Goal: Task Accomplishment & Management: Complete application form

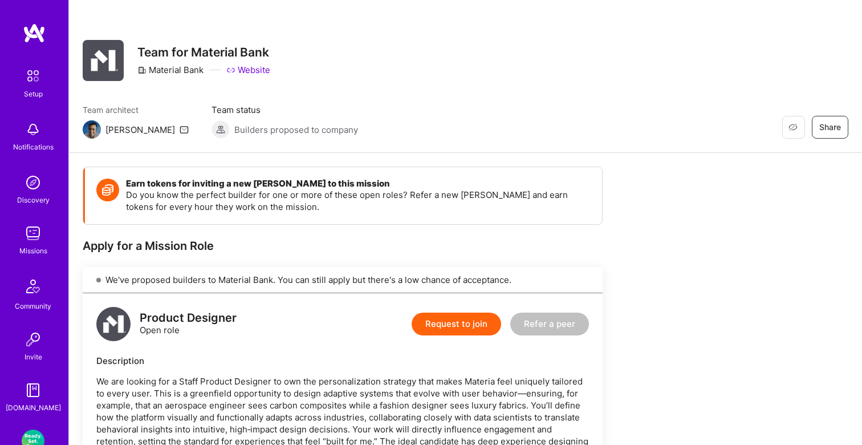
scroll to position [88, 0]
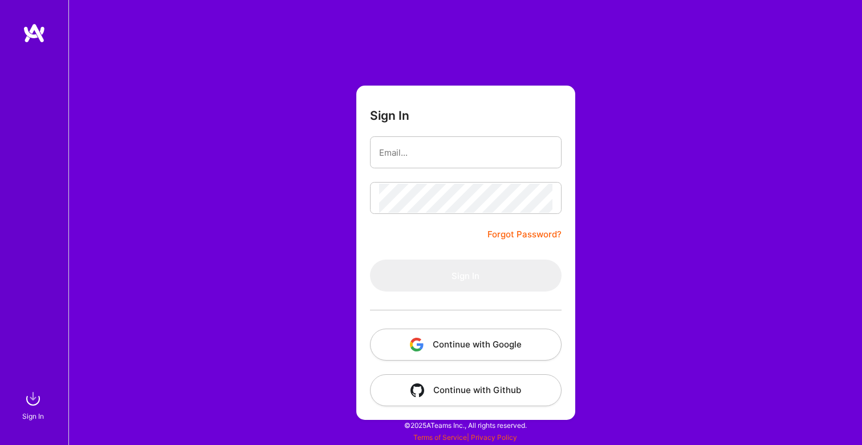
type input "[EMAIL_ADDRESS][DOMAIN_NAME]"
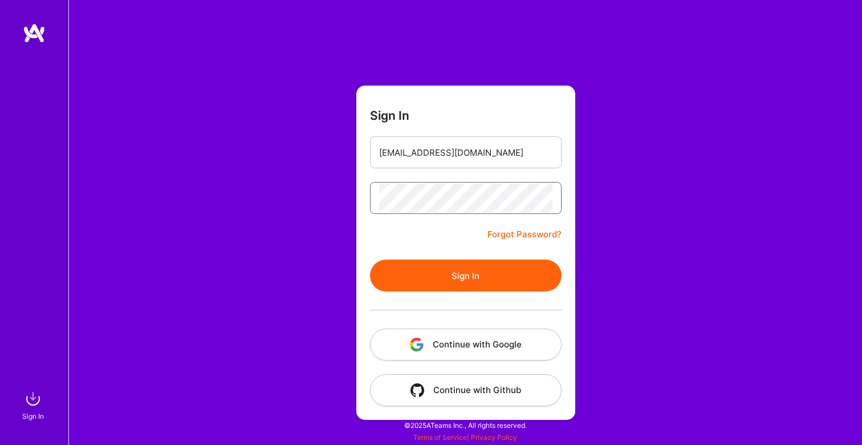
click at [370, 259] on button "Sign In" at bounding box center [466, 275] width 192 height 32
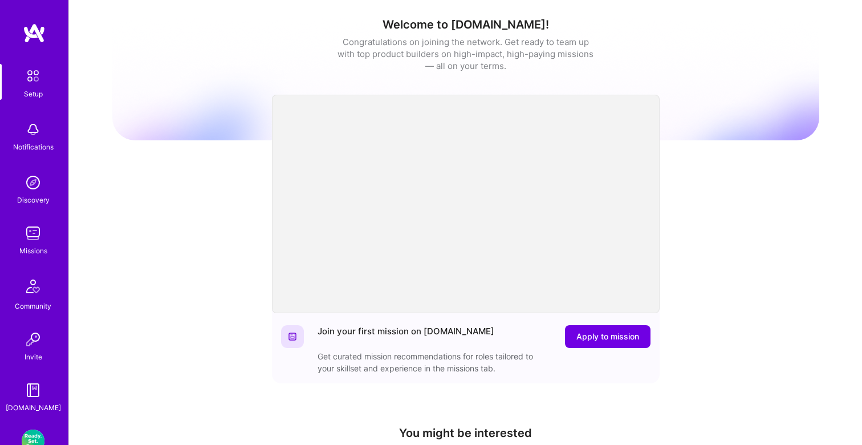
click at [34, 254] on div "Missions" at bounding box center [33, 251] width 28 height 12
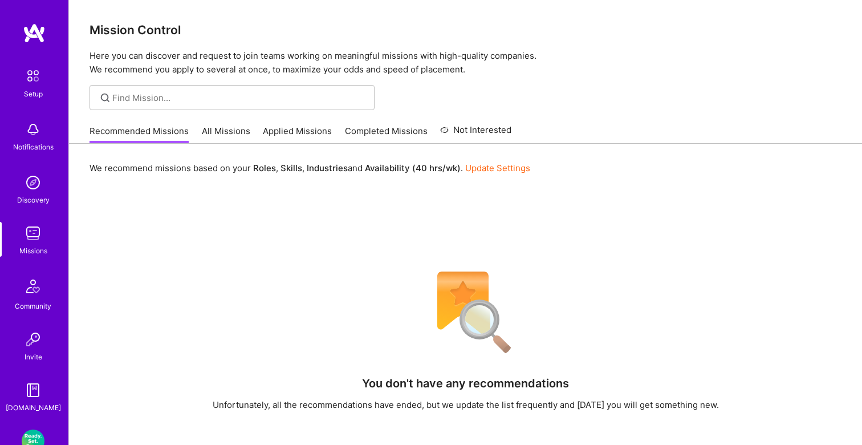
click at [222, 136] on link "All Missions" at bounding box center [226, 134] width 48 height 19
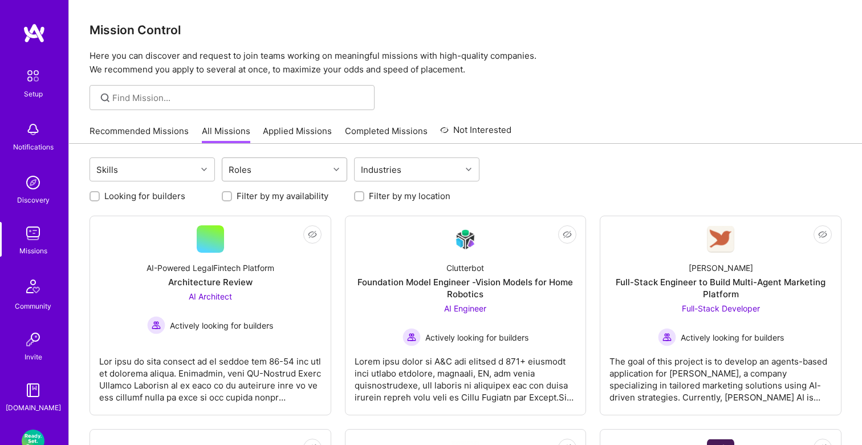
click at [252, 173] on div "Roles" at bounding box center [240, 169] width 29 height 17
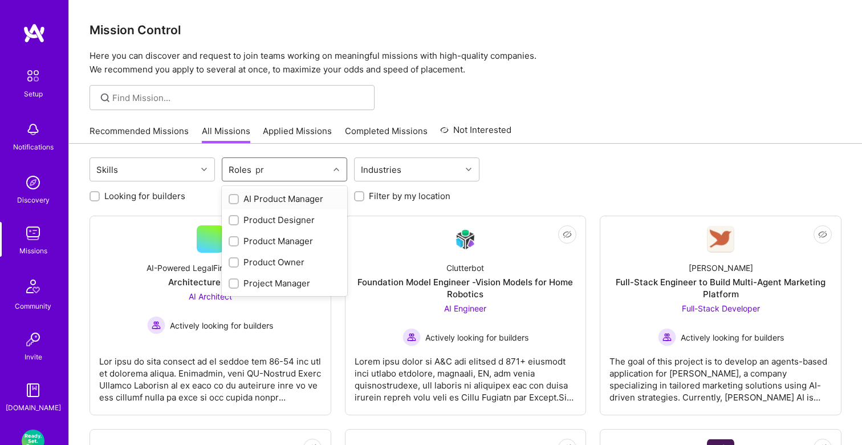
type input "pro"
click at [255, 217] on div "Product Designer" at bounding box center [285, 220] width 112 height 12
checkbox input "true"
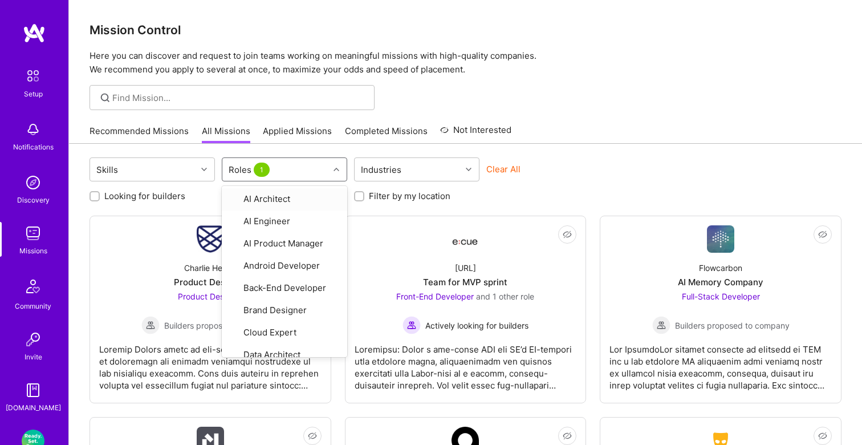
click at [643, 107] on div at bounding box center [465, 97] width 793 height 25
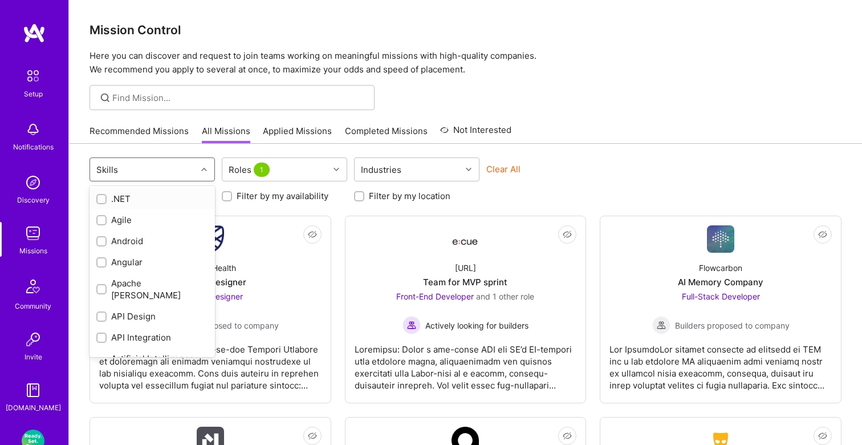
click at [178, 167] on div "Skills" at bounding box center [143, 169] width 107 height 23
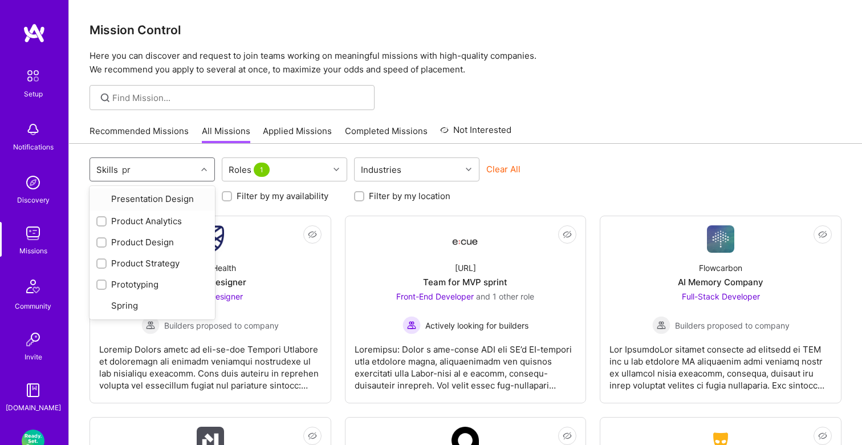
type input "pro"
click at [143, 211] on div "Product Design" at bounding box center [152, 219] width 125 height 21
checkbox input "true"
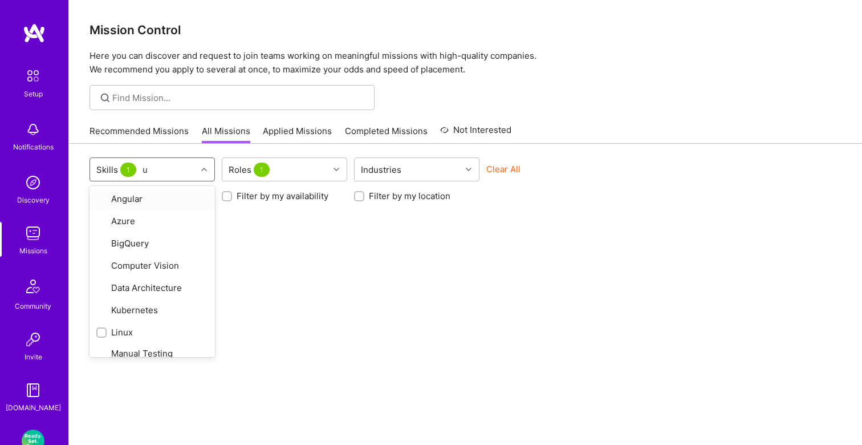
type input "ux"
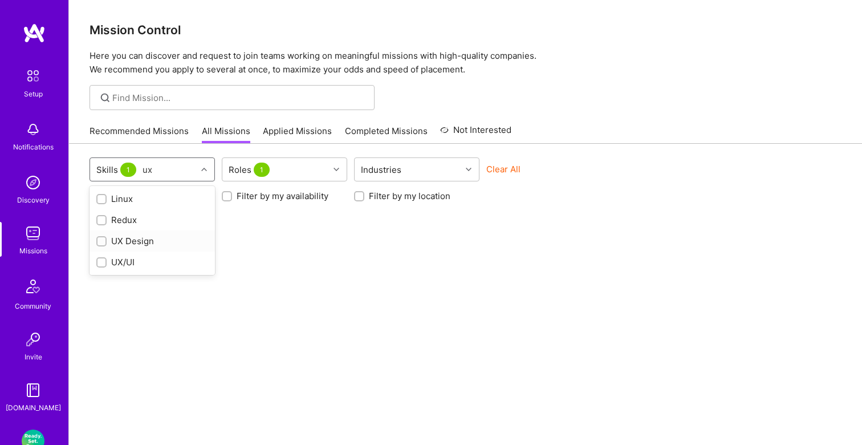
click at [136, 245] on div "UX Design" at bounding box center [152, 241] width 112 height 12
checkbox input "true"
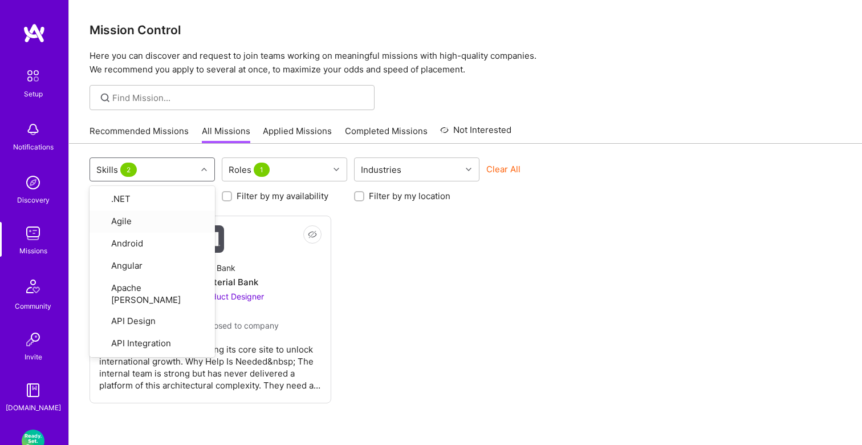
click at [608, 115] on div "Mission Control Here you can discover and request to join teams working on mean…" at bounding box center [465, 249] width 793 height 499
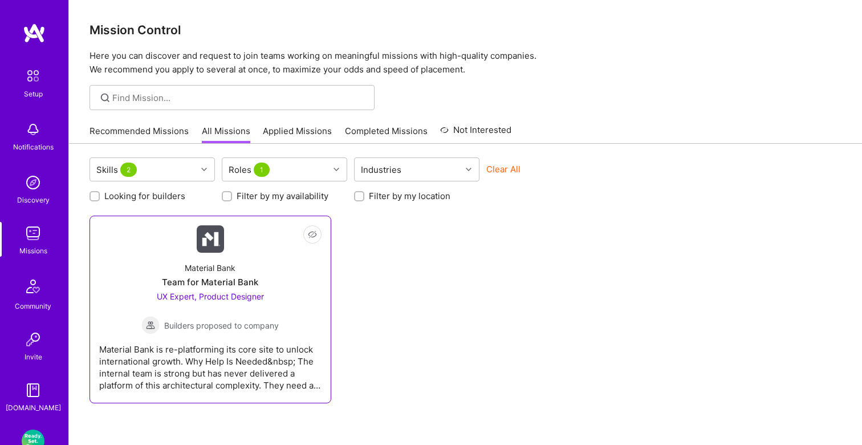
click at [287, 323] on div "Material Bank Team for Material Bank UX Expert, Product Designer Builders propo…" at bounding box center [210, 294] width 222 height 82
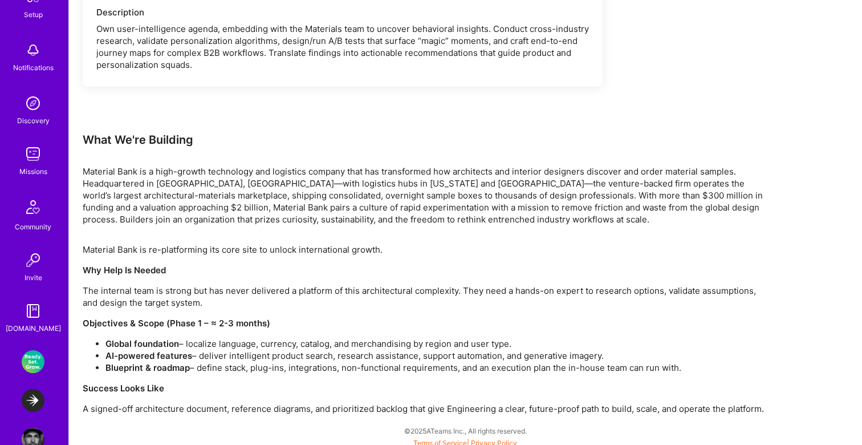
scroll to position [108, 0]
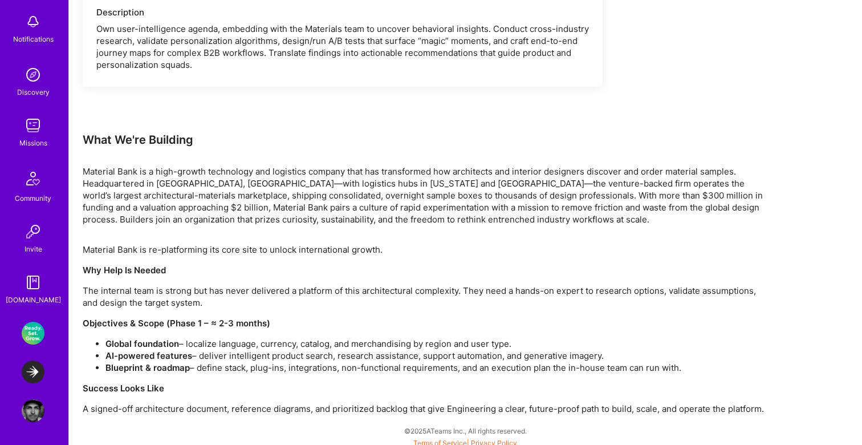
click at [21, 410] on link "Profile" at bounding box center [33, 410] width 29 height 23
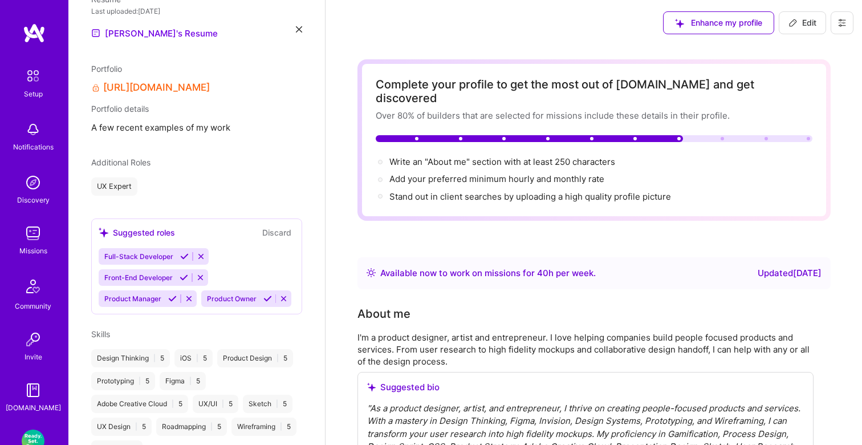
scroll to position [497, 0]
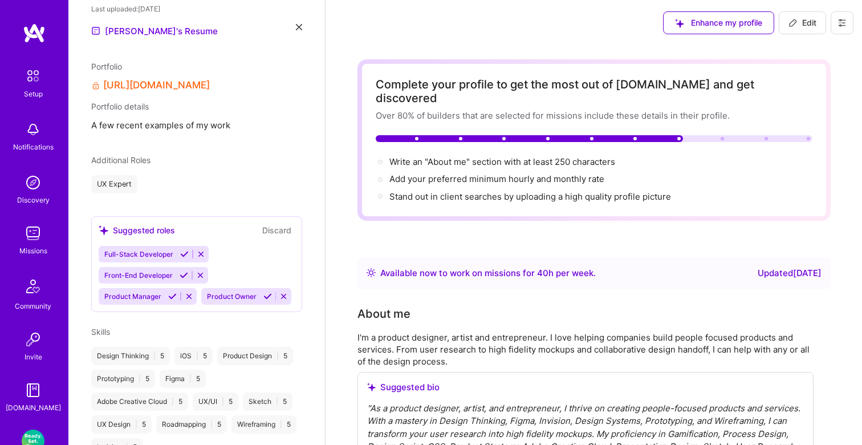
click at [791, 25] on icon at bounding box center [793, 22] width 9 height 9
select select "US"
select select "Right Now"
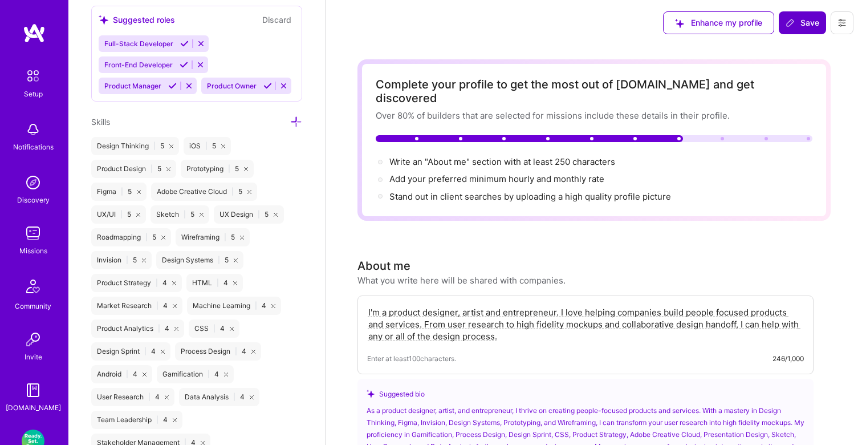
scroll to position [980, 0]
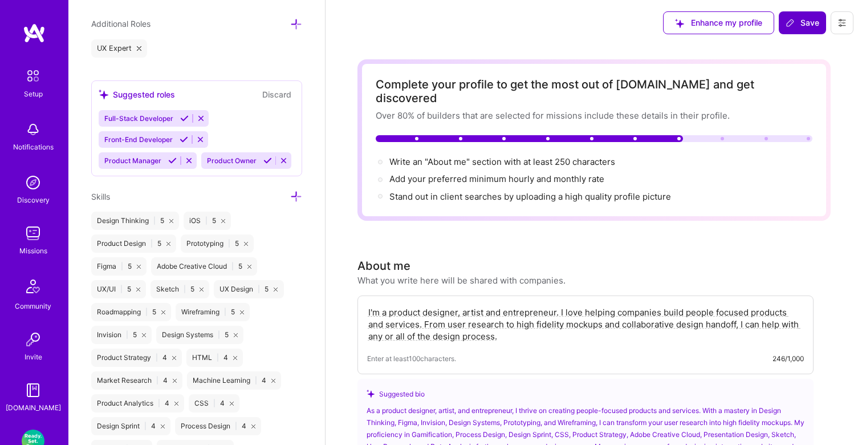
click at [294, 197] on icon at bounding box center [296, 196] width 12 height 12
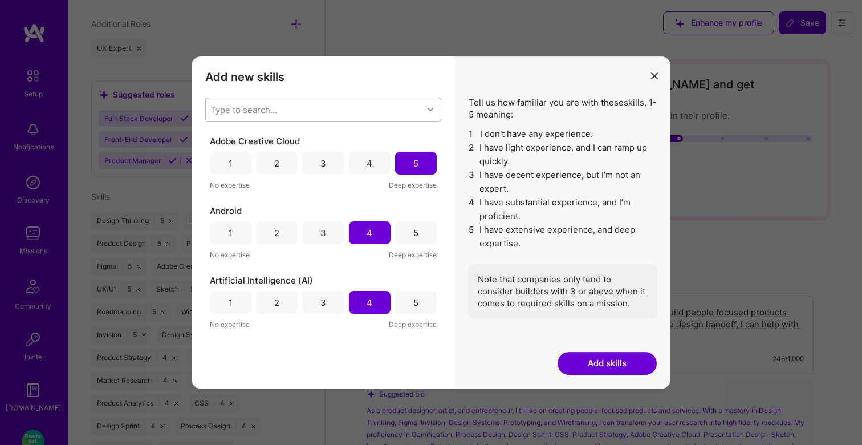
click at [319, 108] on div "Type to search..." at bounding box center [314, 109] width 217 height 23
type input "ar"
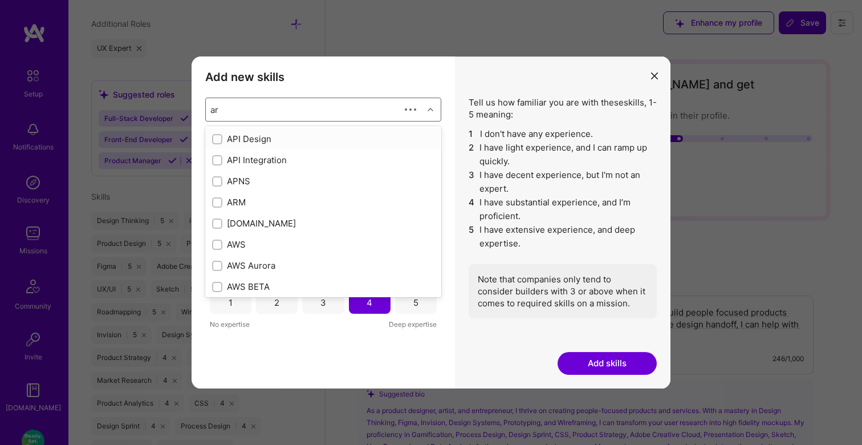
checkbox input "true"
checkbox input "false"
checkbox input "true"
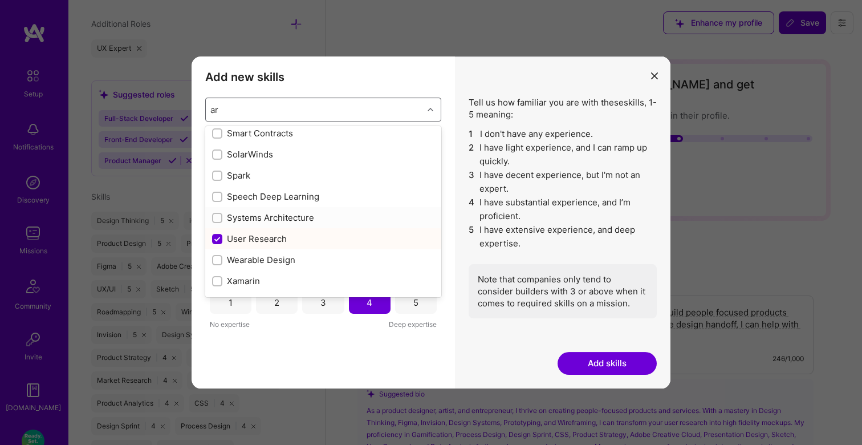
scroll to position [445, 0]
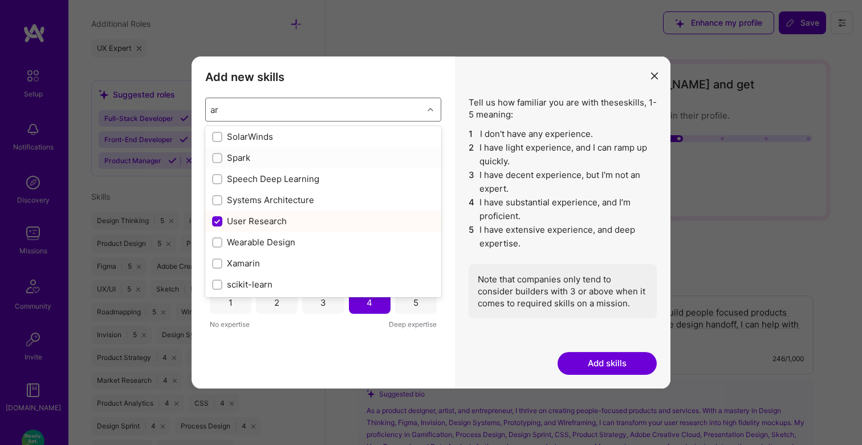
type input "ar"
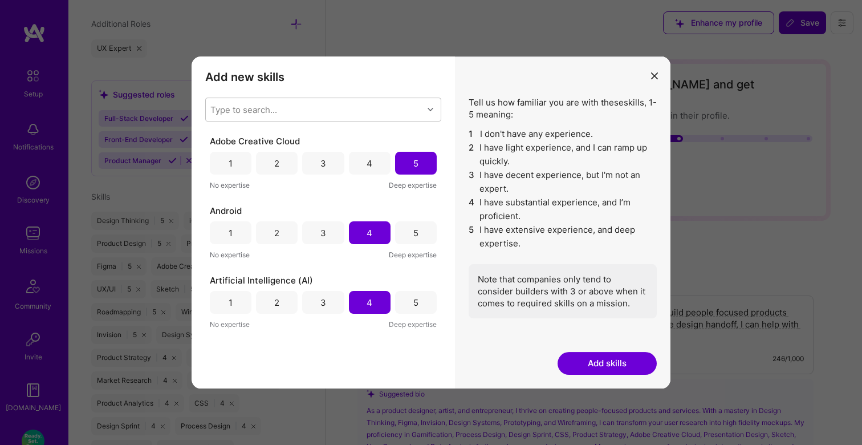
click at [656, 82] on button "modal" at bounding box center [655, 75] width 14 height 19
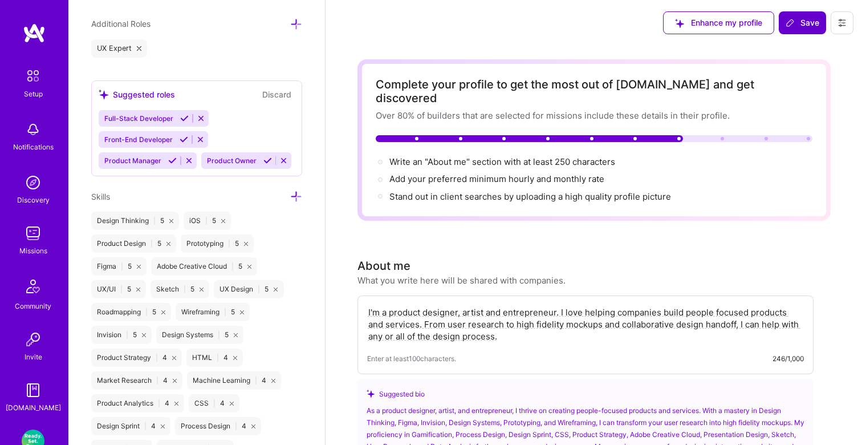
scroll to position [83, 0]
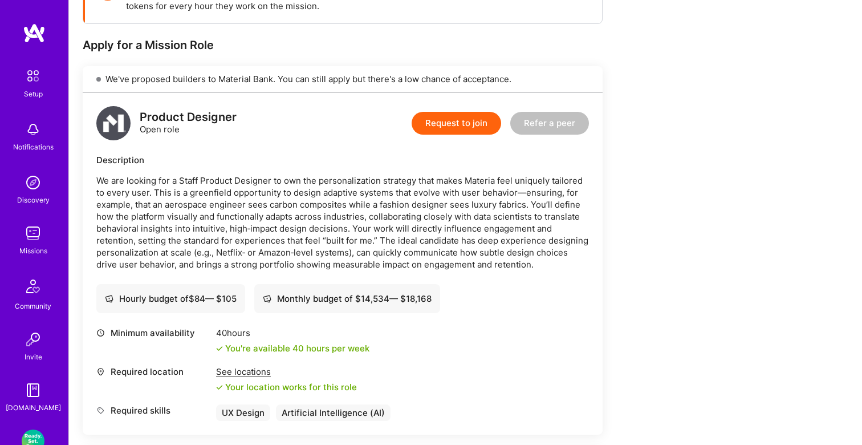
scroll to position [185, 0]
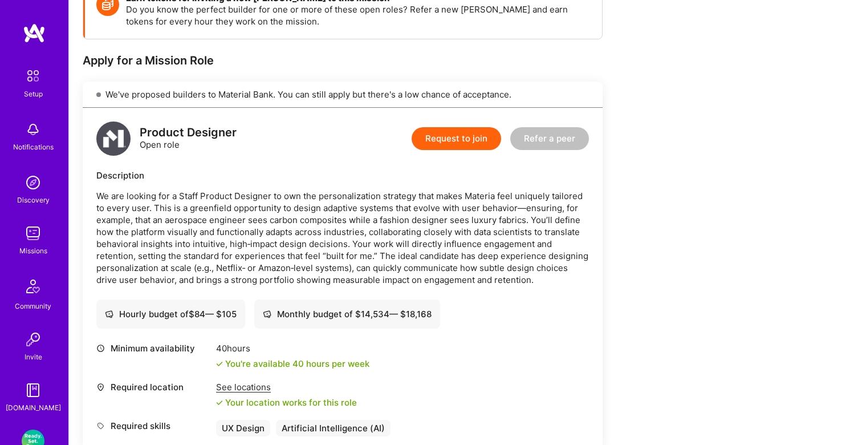
click at [449, 136] on button "Request to join" at bounding box center [457, 138] width 90 height 23
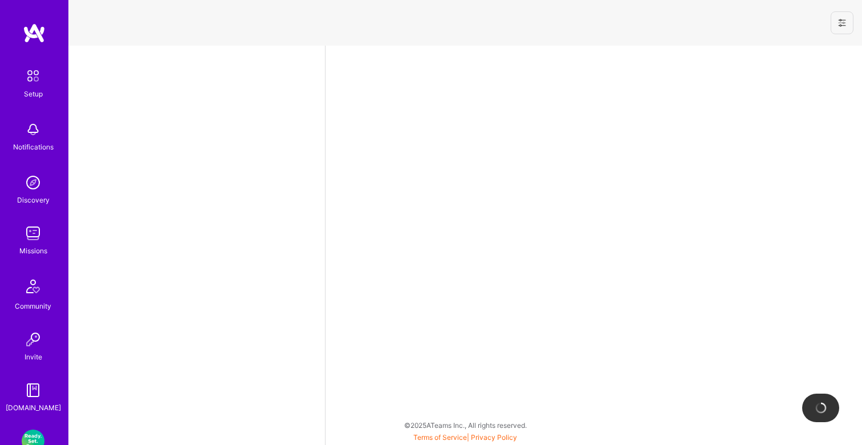
select select "US"
